Goal: Task Accomplishment & Management: Complete application form

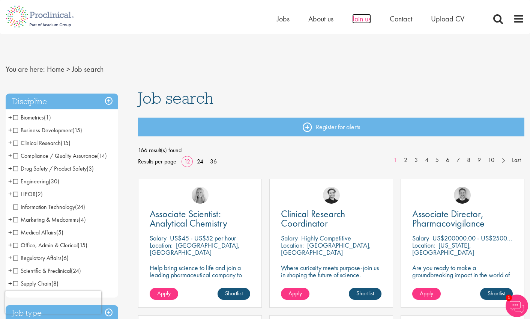
click at [364, 21] on span "Join us" at bounding box center [361, 19] width 19 height 10
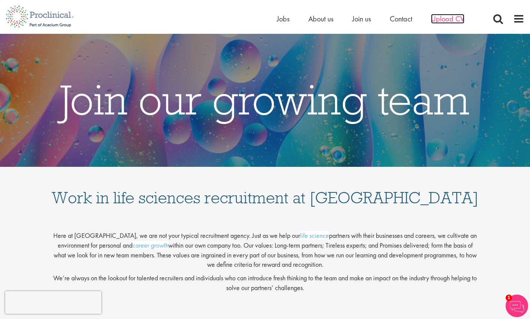
click at [442, 18] on span "Upload CV" at bounding box center [447, 19] width 33 height 10
